Goal: Task Accomplishment & Management: Manage account settings

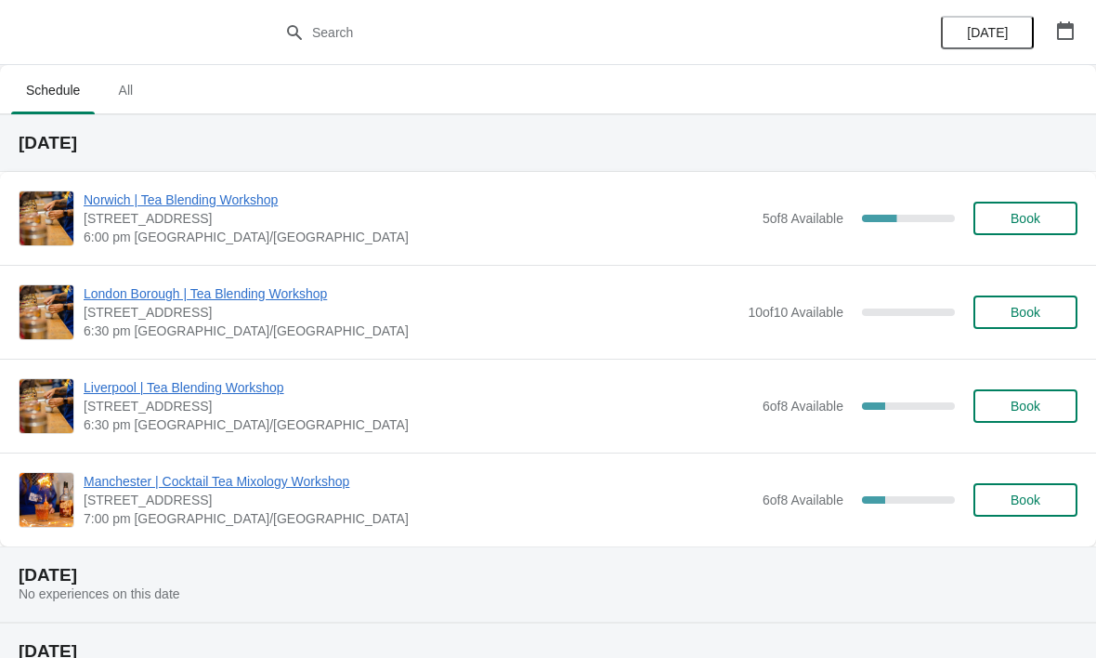
click at [289, 489] on span "Manchester | Cocktail Tea Mixology Workshop" at bounding box center [419, 481] width 670 height 19
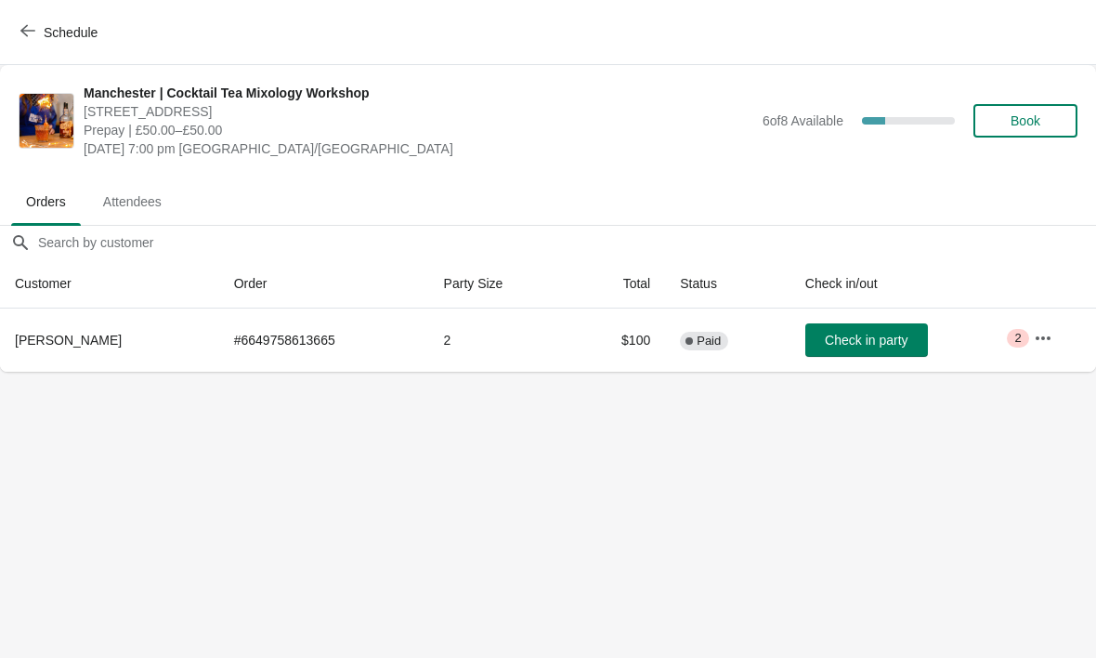
click at [27, 34] on icon "button" at bounding box center [27, 30] width 15 height 15
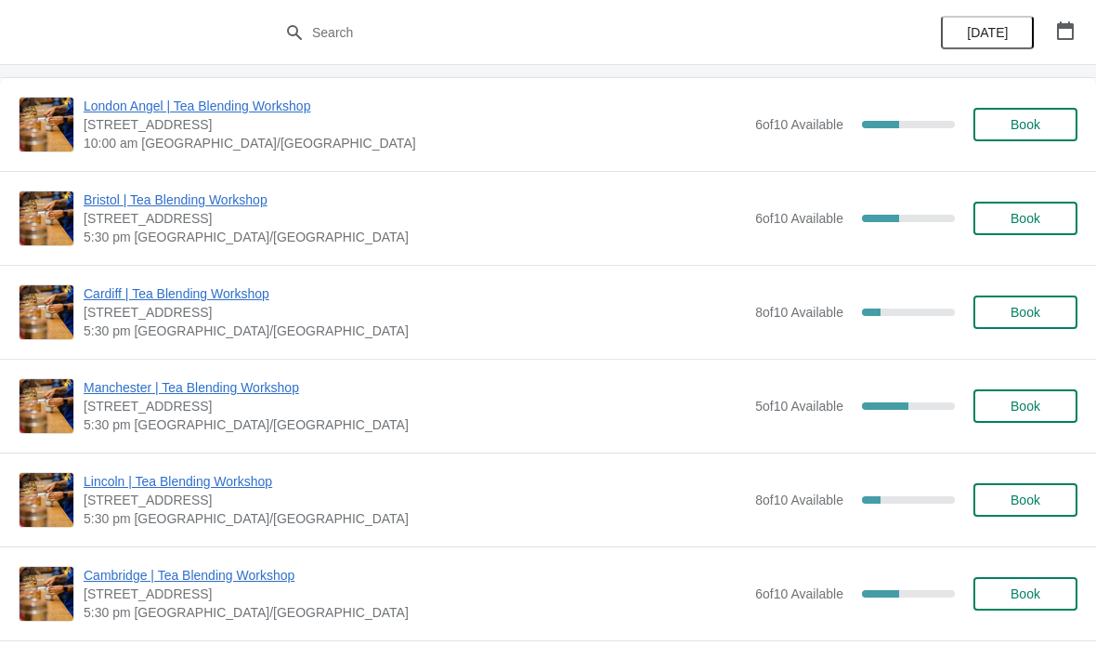
scroll to position [604, 0]
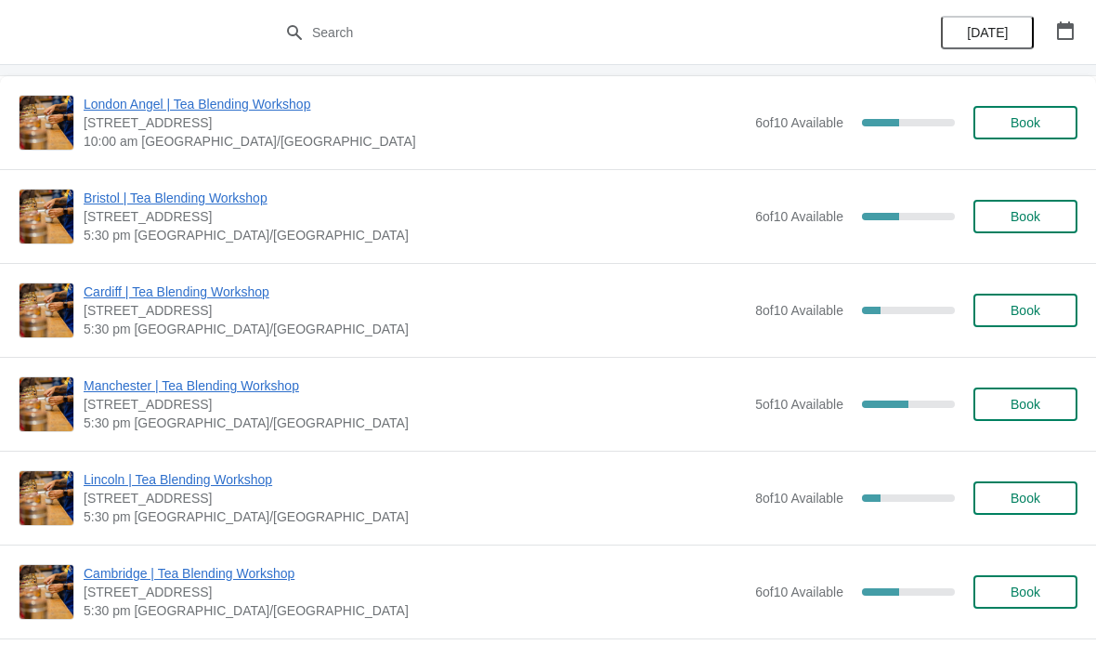
click at [276, 393] on span "Manchester | Tea Blending Workshop" at bounding box center [415, 385] width 662 height 19
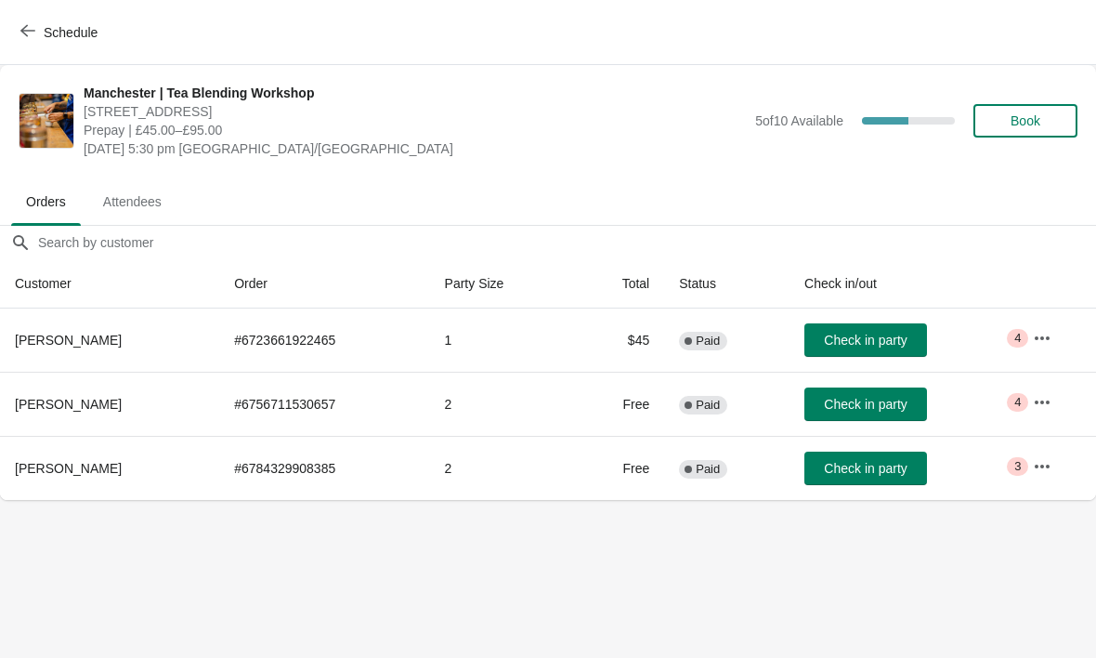
click at [13, 32] on button "Schedule" at bounding box center [60, 32] width 103 height 33
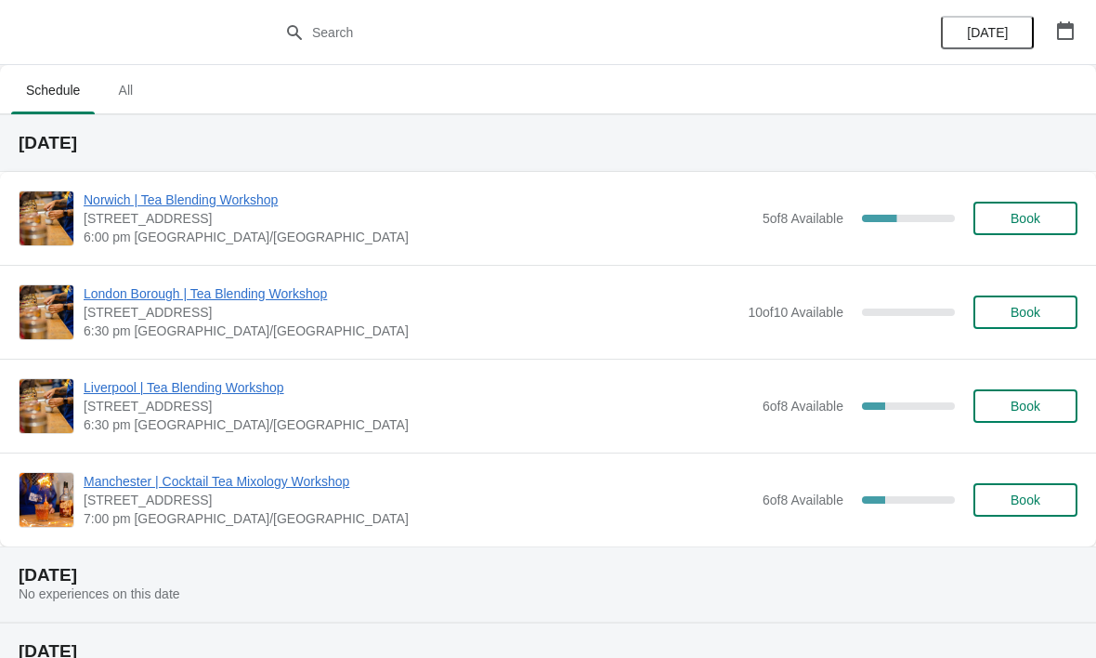
click at [320, 487] on span "Manchester | Cocktail Tea Mixology Workshop" at bounding box center [419, 481] width 670 height 19
click at [326, 488] on span "Manchester | Cocktail Tea Mixology Workshop" at bounding box center [419, 481] width 670 height 19
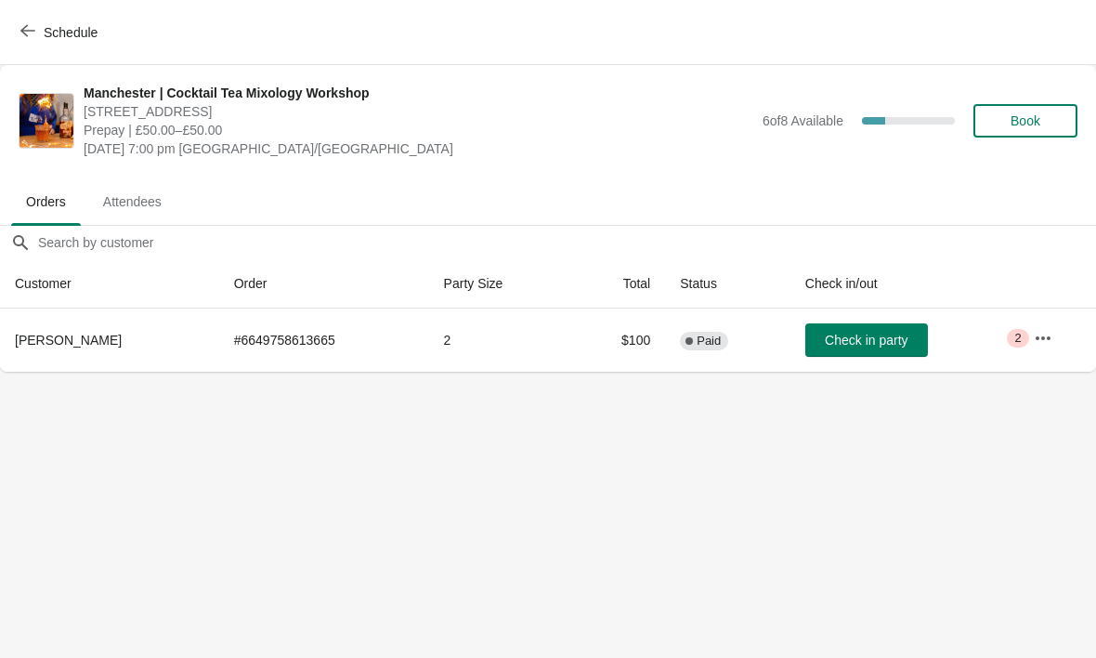
click at [140, 183] on button "Attendees" at bounding box center [133, 201] width 96 height 48
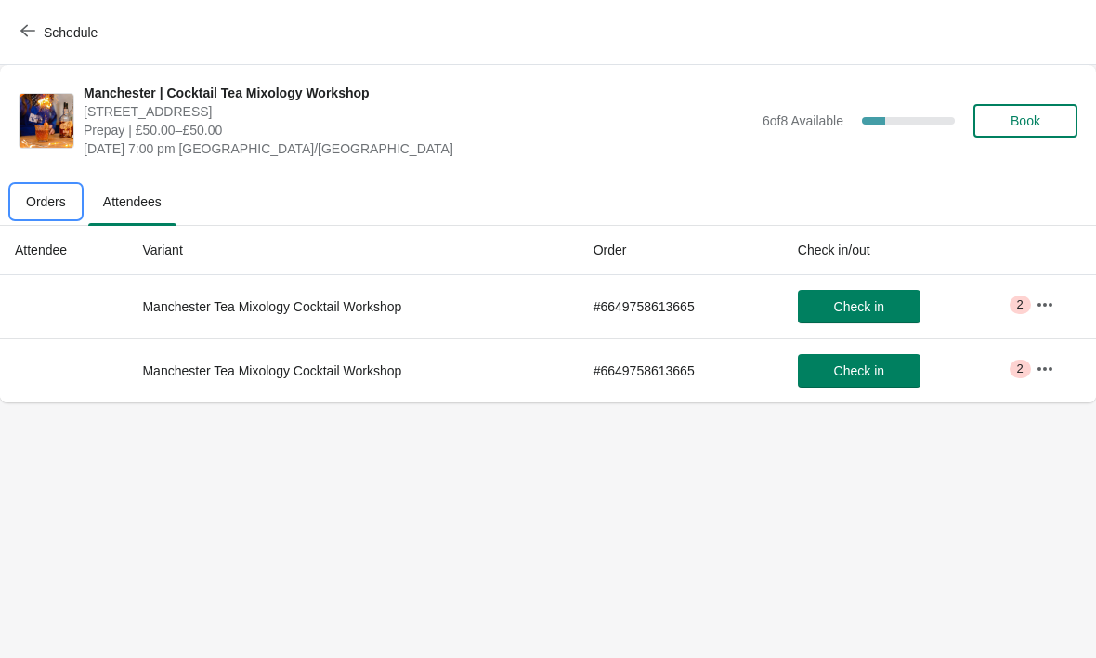
click at [63, 185] on span "Orders" at bounding box center [46, 201] width 70 height 33
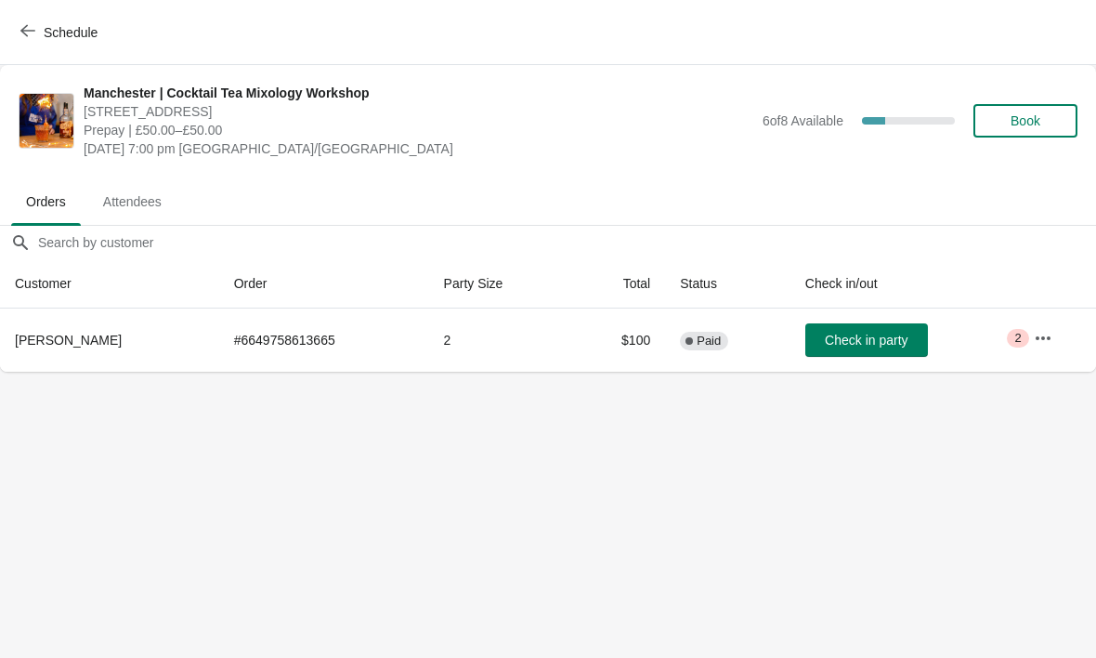
click at [42, 29] on span "Schedule" at bounding box center [60, 32] width 73 height 18
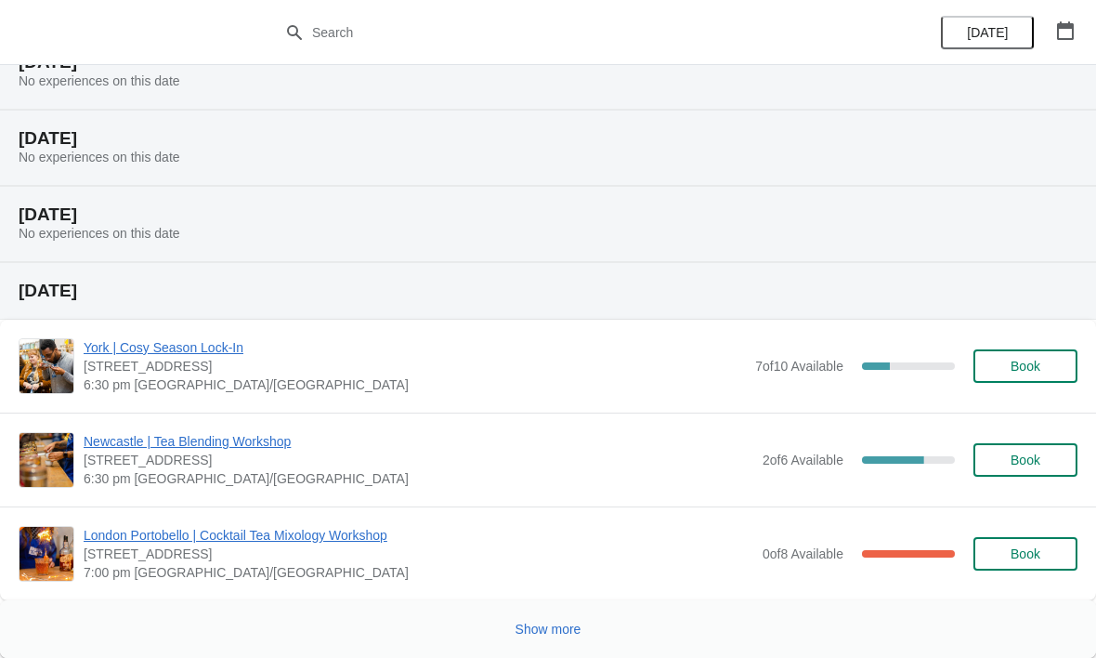
scroll to position [1660, 0]
click at [549, 633] on span "Show more" at bounding box center [548, 628] width 66 height 15
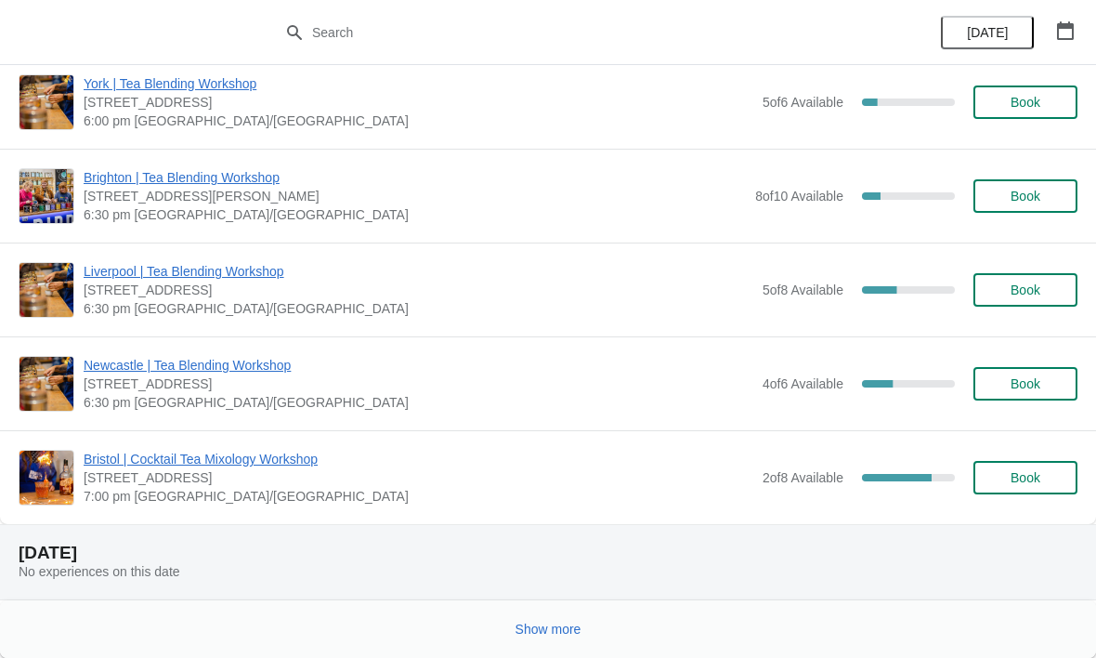
scroll to position [4442, 0]
click at [545, 630] on span "Show more" at bounding box center [548, 628] width 66 height 15
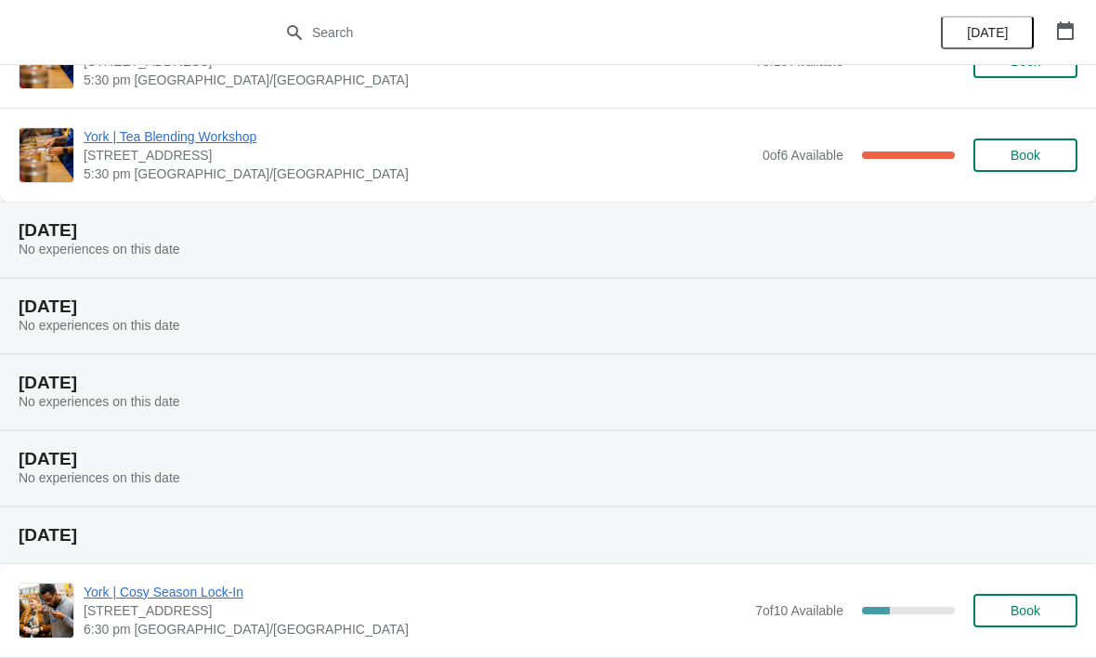
scroll to position [1415, 0]
